Goal: Task Accomplishment & Management: Manage account settings

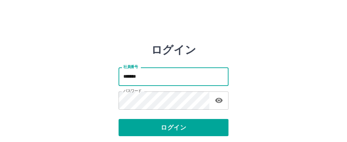
type input "*******"
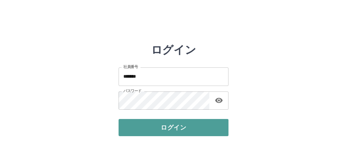
click at [201, 125] on button "ログイン" at bounding box center [174, 127] width 110 height 17
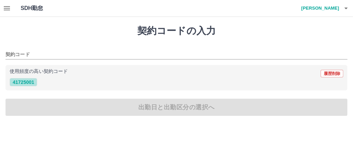
drag, startPoint x: 16, startPoint y: 82, endPoint x: 17, endPoint y: 77, distance: 4.5
click at [16, 80] on button "41725001" at bounding box center [24, 82] width 28 height 8
type input "********"
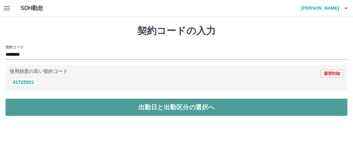
click at [70, 112] on button "出勤日と出勤区分の選択へ" at bounding box center [177, 107] width 342 height 17
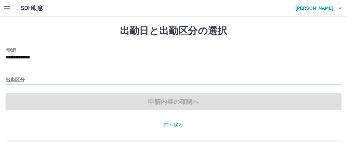
click at [20, 82] on input "出勤区分" at bounding box center [174, 80] width 336 height 9
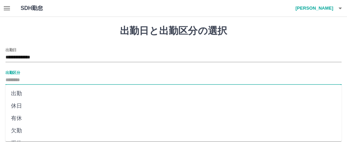
click at [21, 92] on li "出勤" at bounding box center [174, 93] width 336 height 12
type input "**"
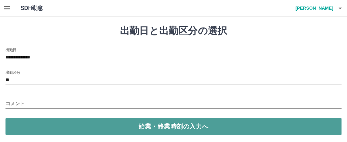
click at [161, 129] on button "始業・終業時刻の入力へ" at bounding box center [174, 126] width 336 height 17
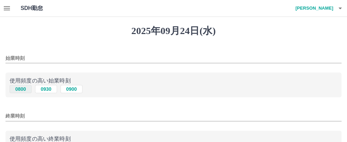
click at [21, 91] on button "0800" at bounding box center [21, 89] width 22 height 8
type input "****"
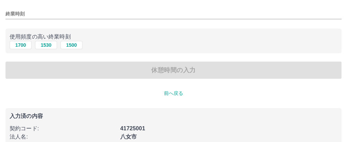
scroll to position [115, 0]
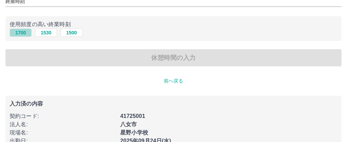
click at [15, 37] on button "1700" at bounding box center [21, 33] width 22 height 8
type input "****"
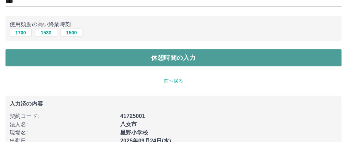
click at [36, 65] on button "休憩時間の入力" at bounding box center [174, 57] width 336 height 17
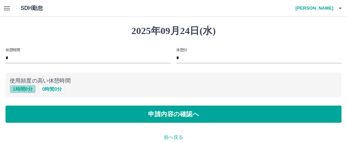
click at [22, 91] on button "1 時間 0 分" at bounding box center [23, 89] width 26 height 8
type input "*"
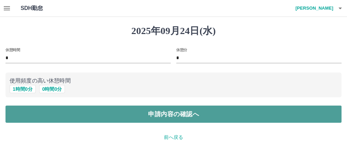
click at [81, 123] on button "申請内容の確認へ" at bounding box center [174, 114] width 336 height 17
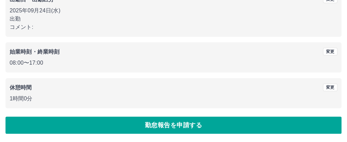
scroll to position [140, 0]
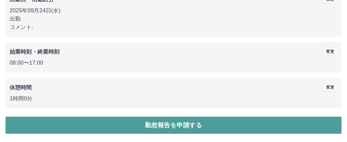
click at [168, 123] on button "勤怠報告を申請する" at bounding box center [174, 125] width 336 height 17
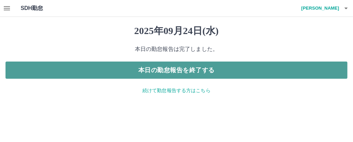
click at [258, 76] on button "本日の勤怠報告を終了する" at bounding box center [177, 70] width 342 height 17
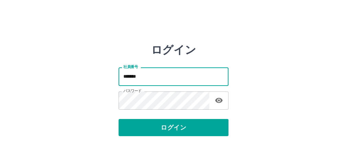
click at [187, 74] on input "*******" at bounding box center [174, 76] width 110 height 18
type input "*******"
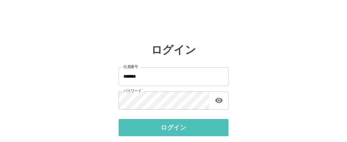
click at [200, 123] on button "ログイン" at bounding box center [174, 127] width 110 height 17
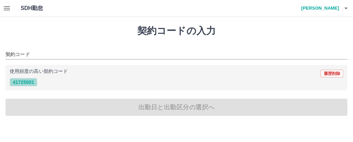
click at [30, 82] on button "41725001" at bounding box center [24, 82] width 28 height 8
type input "********"
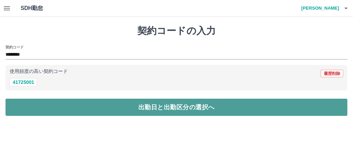
click at [49, 110] on button "出勤日と出勤区分の選択へ" at bounding box center [177, 107] width 342 height 17
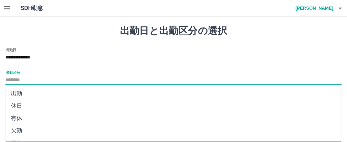
click at [10, 80] on input "出勤区分" at bounding box center [174, 80] width 336 height 9
drag, startPoint x: 19, startPoint y: 93, endPoint x: 25, endPoint y: 92, distance: 6.4
click at [19, 93] on li "出勤" at bounding box center [174, 93] width 336 height 12
type input "**"
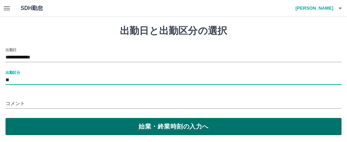
drag, startPoint x: 49, startPoint y: 127, endPoint x: 49, endPoint y: 123, distance: 3.5
click at [49, 124] on button "始業・終業時刻の入力へ" at bounding box center [174, 126] width 336 height 17
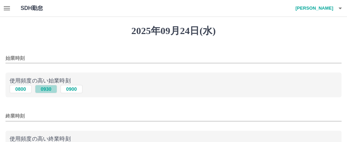
drag, startPoint x: 50, startPoint y: 94, endPoint x: 50, endPoint y: 89, distance: 4.9
click at [50, 92] on button "0930" at bounding box center [46, 89] width 22 height 8
type input "****"
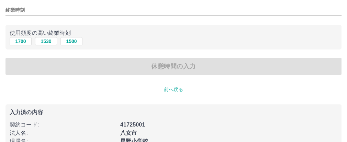
scroll to position [115, 0]
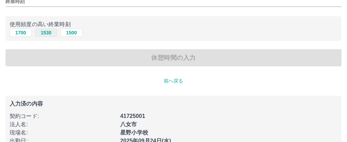
click at [48, 37] on button "1530" at bounding box center [46, 33] width 22 height 8
type input "****"
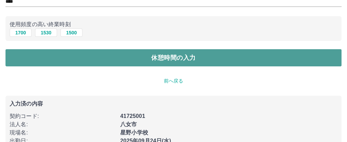
click at [50, 63] on button "休憩時間の入力" at bounding box center [174, 57] width 336 height 17
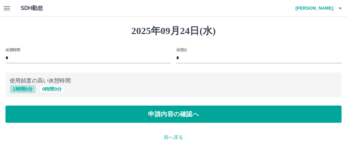
drag, startPoint x: 19, startPoint y: 91, endPoint x: 22, endPoint y: 86, distance: 5.5
click at [21, 89] on button "1 時間 0 分" at bounding box center [23, 89] width 26 height 8
type input "*"
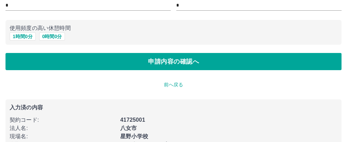
scroll to position [41, 0]
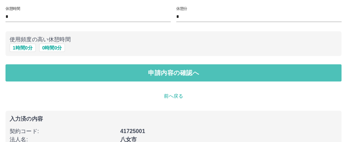
click at [85, 77] on button "申請内容の確認へ" at bounding box center [174, 72] width 336 height 17
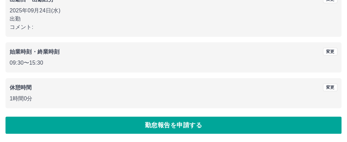
scroll to position [140, 0]
click at [130, 124] on button "勤怠報告を申請する" at bounding box center [174, 125] width 336 height 17
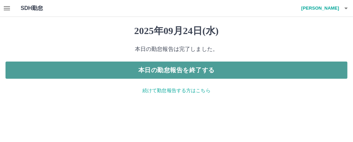
click at [187, 73] on button "本日の勤怠報告を終了する" at bounding box center [177, 70] width 342 height 17
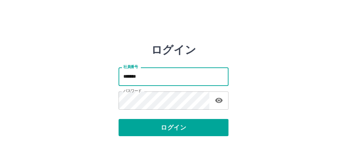
click at [181, 75] on input "*******" at bounding box center [174, 76] width 110 height 18
type input "*******"
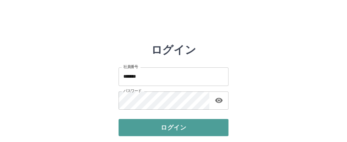
click at [194, 131] on button "ログイン" at bounding box center [174, 127] width 110 height 17
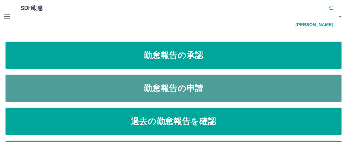
click at [204, 75] on link "勤怠報告の申請" at bounding box center [174, 89] width 336 height 28
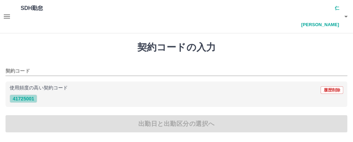
drag, startPoint x: 27, startPoint y: 84, endPoint x: 32, endPoint y: 82, distance: 5.9
click at [29, 95] on button "41725001" at bounding box center [24, 99] width 28 height 8
type input "********"
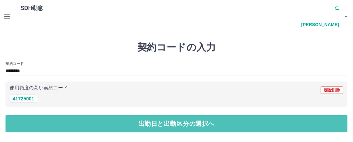
drag, startPoint x: 41, startPoint y: 106, endPoint x: 43, endPoint y: 98, distance: 8.5
click at [42, 115] on button "出勤日と出勤区分の選択へ" at bounding box center [177, 123] width 342 height 17
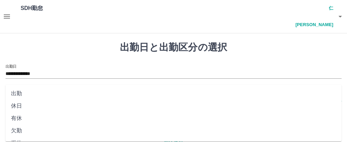
drag, startPoint x: 14, startPoint y: 78, endPoint x: 21, endPoint y: 79, distance: 6.7
click at [17, 93] on input "出勤区分" at bounding box center [174, 97] width 336 height 9
click at [20, 95] on li "出勤" at bounding box center [174, 93] width 336 height 12
type input "**"
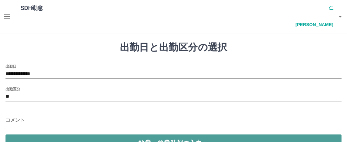
click at [26, 135] on button "始業・終業時刻の入力へ" at bounding box center [174, 143] width 336 height 17
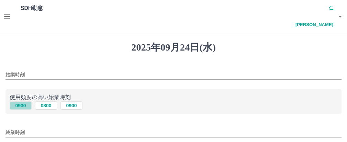
click at [20, 101] on button "0930" at bounding box center [21, 105] width 22 height 8
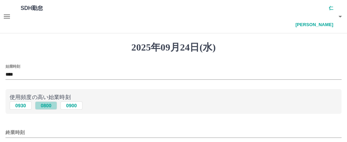
click at [45, 101] on button "0800" at bounding box center [46, 105] width 22 height 8
type input "****"
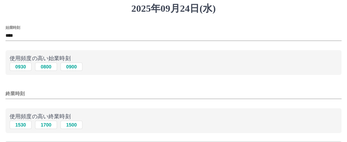
scroll to position [76, 0]
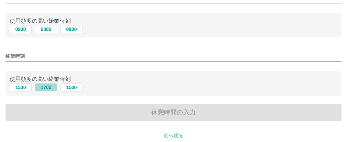
click at [45, 83] on button "1700" at bounding box center [46, 87] width 22 height 8
type input "****"
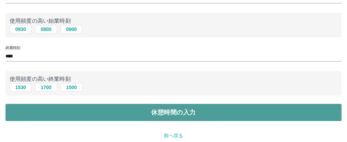
click at [46, 104] on button "休憩時間の入力" at bounding box center [174, 112] width 336 height 17
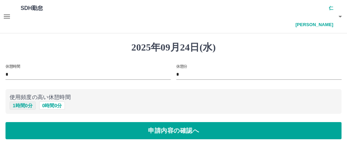
click at [29, 101] on button "1 時間 0 分" at bounding box center [23, 105] width 26 height 8
type input "*"
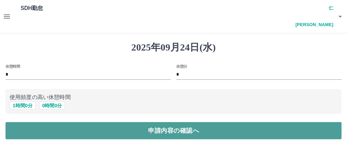
click at [40, 122] on button "申請内容の確認へ" at bounding box center [174, 130] width 336 height 17
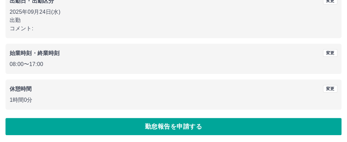
scroll to position [140, 0]
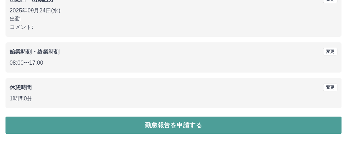
click at [255, 126] on button "勤怠報告を申請する" at bounding box center [174, 125] width 336 height 17
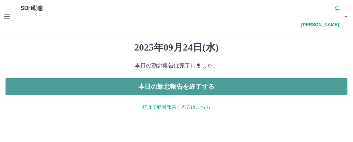
click at [234, 78] on button "本日の勤怠報告を終了する" at bounding box center [177, 86] width 342 height 17
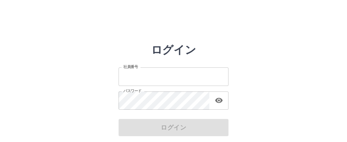
type input "*******"
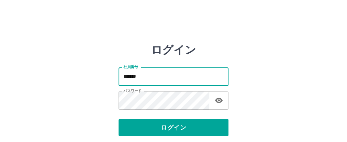
drag, startPoint x: 212, startPoint y: 78, endPoint x: 219, endPoint y: 76, distance: 7.6
click at [219, 76] on input "*******" at bounding box center [174, 76] width 110 height 18
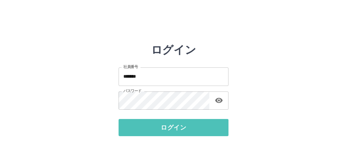
drag, startPoint x: 182, startPoint y: 129, endPoint x: 189, endPoint y: 119, distance: 12.6
click at [184, 128] on button "ログイン" at bounding box center [174, 127] width 110 height 17
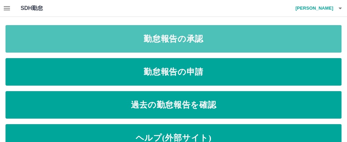
click at [182, 40] on link "勤怠報告の承認" at bounding box center [174, 39] width 336 height 28
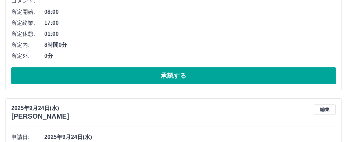
scroll to position [191, 0]
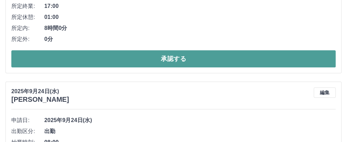
click at [178, 67] on button "承認する" at bounding box center [173, 58] width 325 height 17
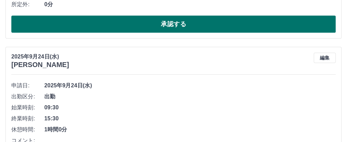
scroll to position [229, 0]
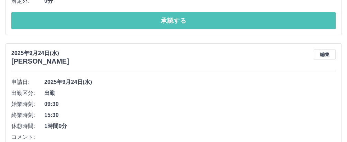
drag, startPoint x: 214, startPoint y: 49, endPoint x: 218, endPoint y: 49, distance: 4.2
click at [216, 29] on button "承認する" at bounding box center [173, 20] width 325 height 17
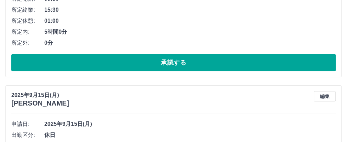
scroll to position [204, 0]
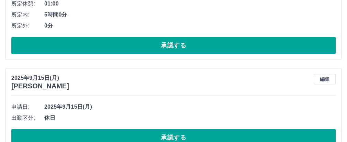
drag, startPoint x: 207, startPoint y: 56, endPoint x: 201, endPoint y: 62, distance: 9.0
click at [206, 31] on li "所定外: 0分" at bounding box center [173, 25] width 325 height 11
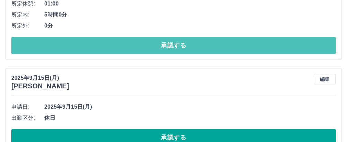
click at [196, 54] on button "承認する" at bounding box center [173, 45] width 325 height 17
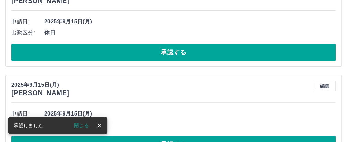
scroll to position [115, 0]
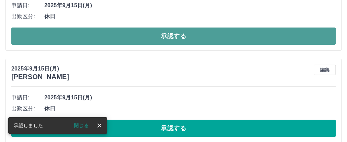
click at [75, 37] on button "承認する" at bounding box center [173, 36] width 325 height 17
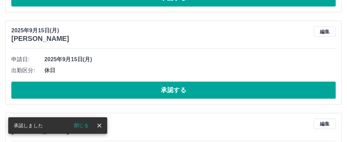
scroll to position [55, 0]
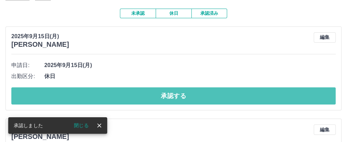
click at [160, 105] on button "承認する" at bounding box center [173, 95] width 325 height 17
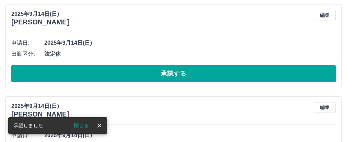
scroll to position [71, 0]
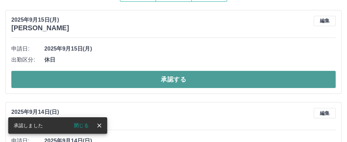
click at [193, 87] on button "承認する" at bounding box center [173, 79] width 325 height 17
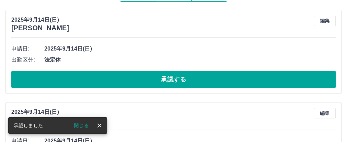
click at [193, 87] on div "SDH勤怠 [PERSON_NAME] 承認しました 閉じる 勤怠報告の承認 [DATE] **** 9月 * 未承認 休日 承認済み [DATE] [PER…" at bounding box center [173, 108] width 347 height 358
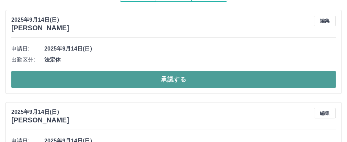
click at [193, 87] on button "承認する" at bounding box center [173, 79] width 325 height 17
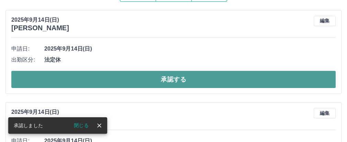
click at [178, 88] on button "承認する" at bounding box center [173, 79] width 325 height 17
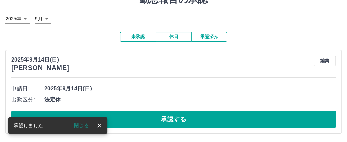
scroll to position [40, 0]
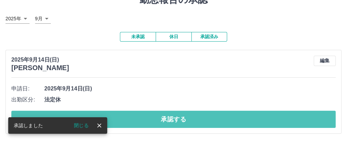
click at [158, 114] on button "承認する" at bounding box center [173, 119] width 325 height 17
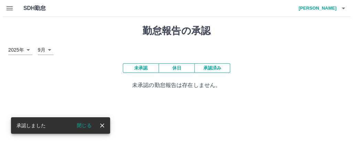
scroll to position [0, 0]
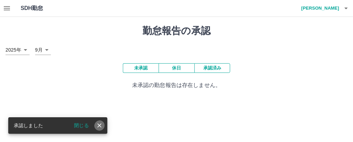
drag, startPoint x: 98, startPoint y: 123, endPoint x: 115, endPoint y: 118, distance: 17.1
click at [111, 98] on html "SDH勤怠 [PERSON_NAME] 承認しました 閉じる 勤怠報告の承認 [DATE] **** 9月 * 未承認 休日 承認済み 未承認の勤怠報告は存在…" at bounding box center [176, 49] width 353 height 98
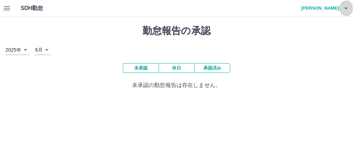
click at [345, 7] on icon "button" at bounding box center [346, 8] width 8 height 8
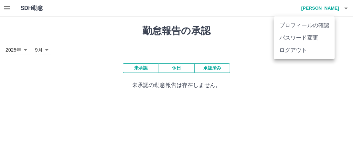
drag, startPoint x: 304, startPoint y: 58, endPoint x: 322, endPoint y: 51, distance: 19.3
click at [305, 56] on li "ログアウト" at bounding box center [304, 50] width 61 height 12
